Goal: Check status: Check status

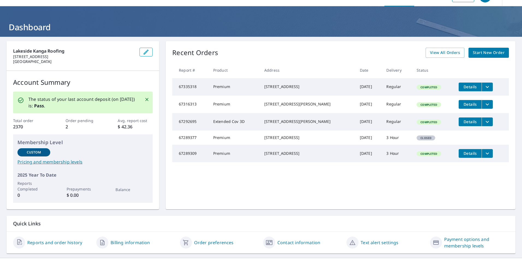
scroll to position [25, 0]
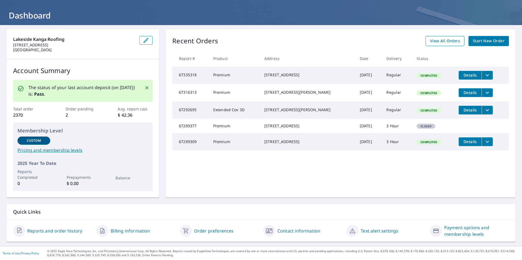
click at [433, 40] on span "View All Orders" at bounding box center [445, 41] width 30 height 7
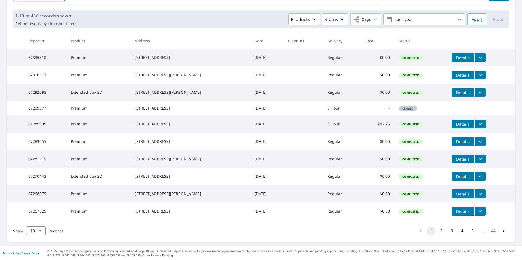
scroll to position [97, 0]
click at [437, 232] on button "2" at bounding box center [441, 231] width 9 height 9
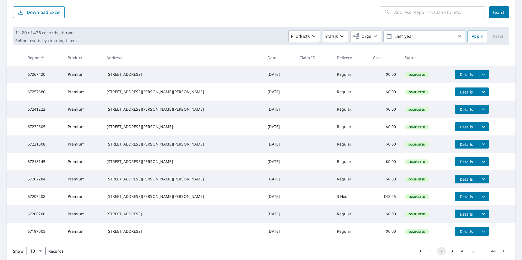
scroll to position [97, 0]
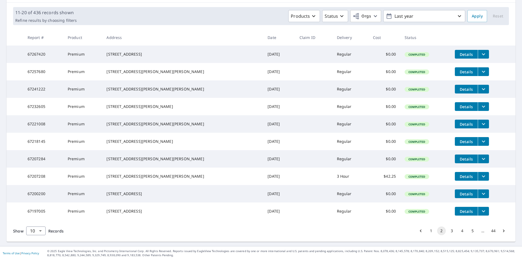
click at [448, 229] on button "3" at bounding box center [452, 231] width 9 height 9
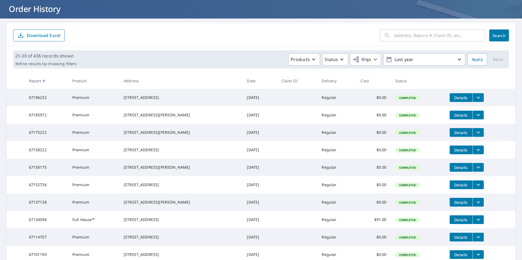
scroll to position [97, 0]
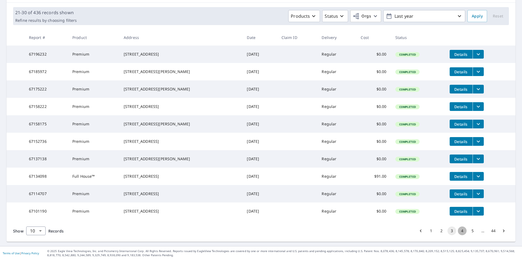
click at [458, 231] on button "4" at bounding box center [462, 231] width 9 height 9
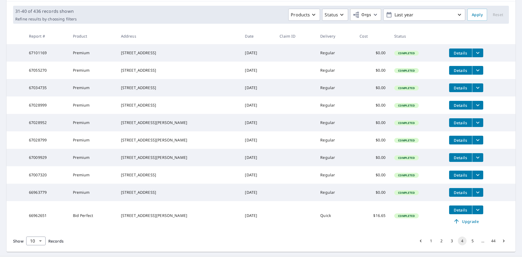
scroll to position [106, 0]
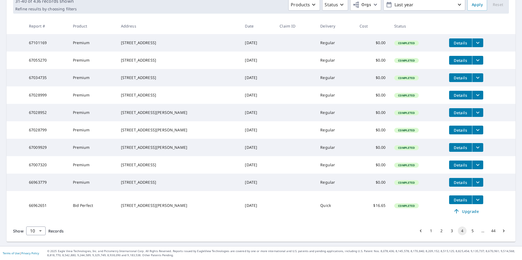
click at [468, 231] on button "5" at bounding box center [472, 231] width 9 height 9
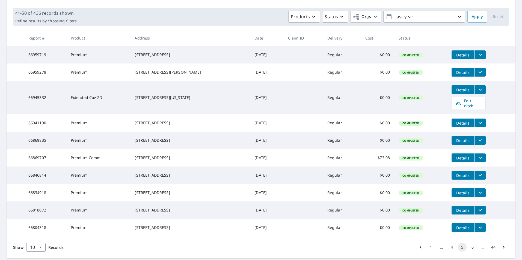
scroll to position [107, 0]
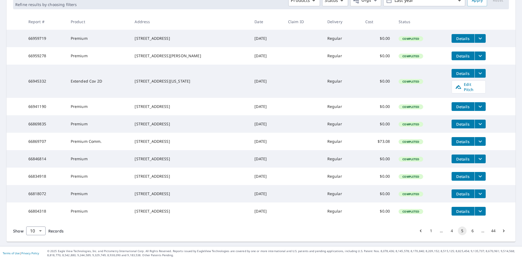
click at [469, 233] on button "6" at bounding box center [472, 231] width 9 height 9
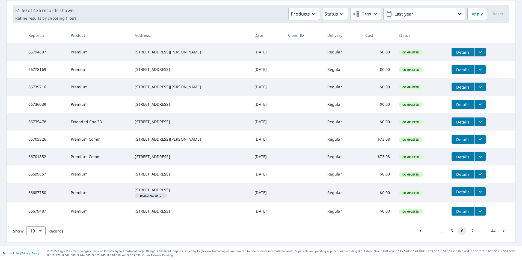
scroll to position [103, 0]
click at [470, 229] on button "7" at bounding box center [472, 231] width 9 height 9
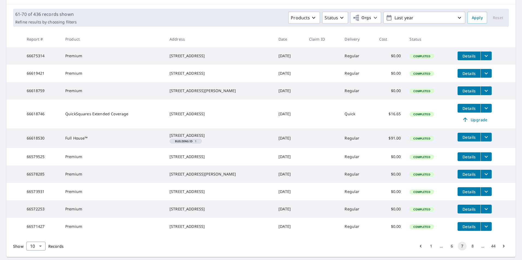
scroll to position [109, 0]
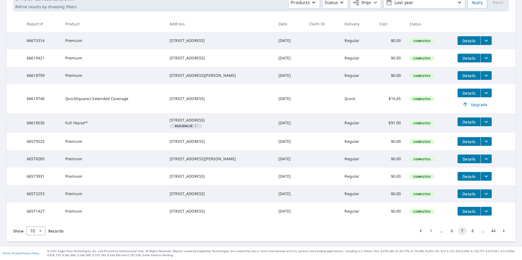
click at [468, 232] on button "8" at bounding box center [472, 231] width 9 height 9
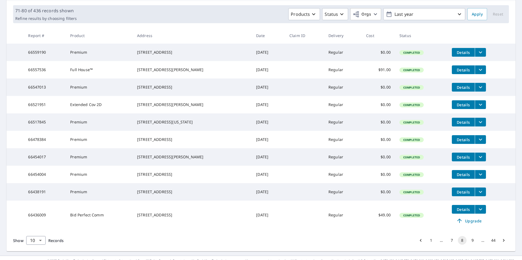
scroll to position [106, 0]
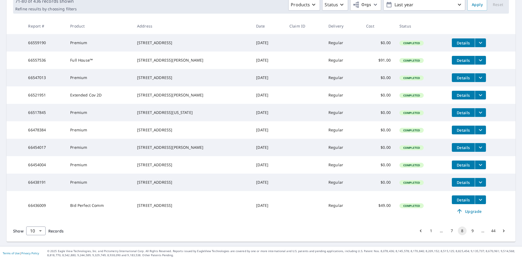
click at [448, 230] on button "7" at bounding box center [452, 231] width 9 height 9
